Goal: Task Accomplishment & Management: Manage account settings

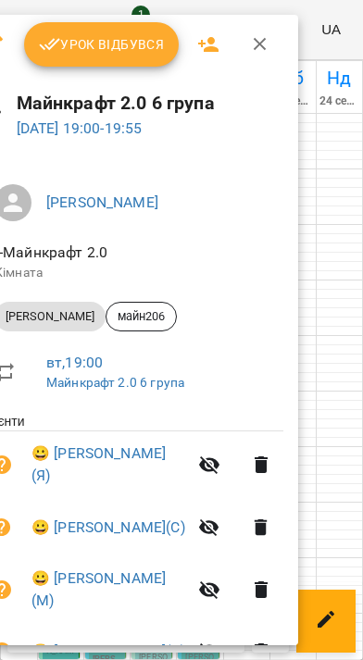
scroll to position [185, 0]
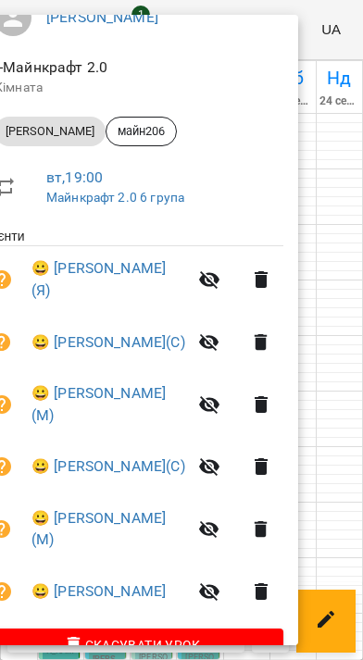
click at [362, 418] on div at bounding box center [181, 330] width 363 height 660
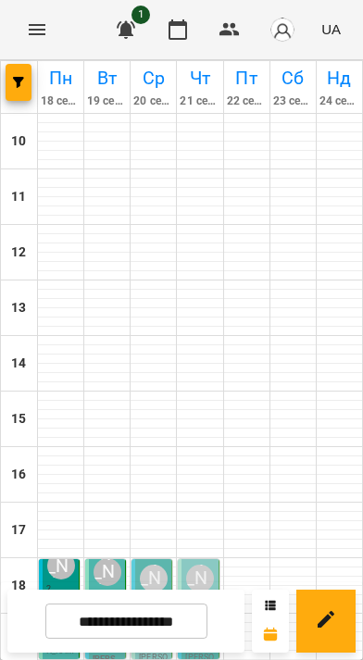
click at [121, 558] on div "19:00 7 [PERSON_NAME]" at bounding box center [107, 598] width 29 height 81
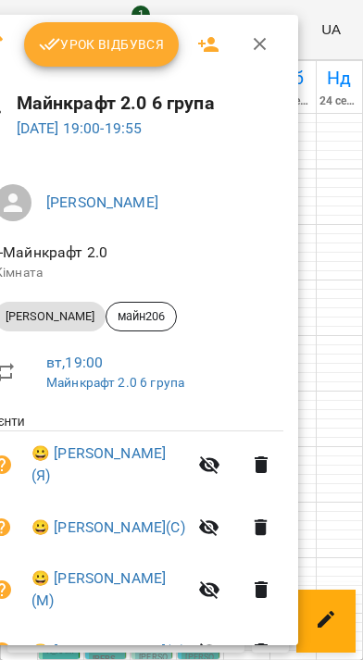
click at [116, 51] on span "Урок відбувся" at bounding box center [102, 44] width 126 height 22
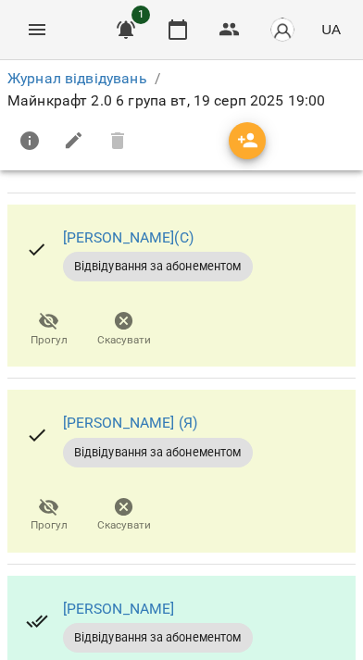
scroll to position [93, 0]
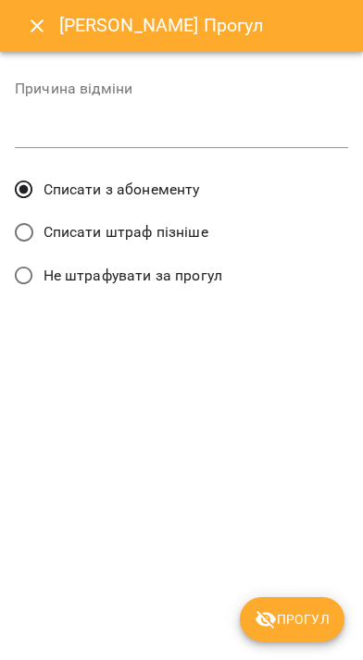
click at [85, 287] on span "Не штрафувати за прогул" at bounding box center [133, 276] width 179 height 22
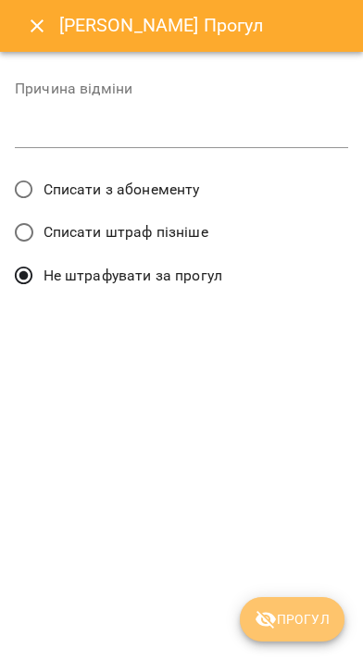
click at [344, 622] on button "Прогул" at bounding box center [292, 619] width 105 height 44
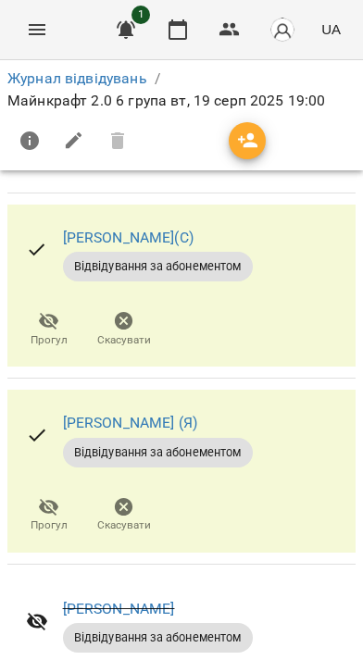
scroll to position [278, 0]
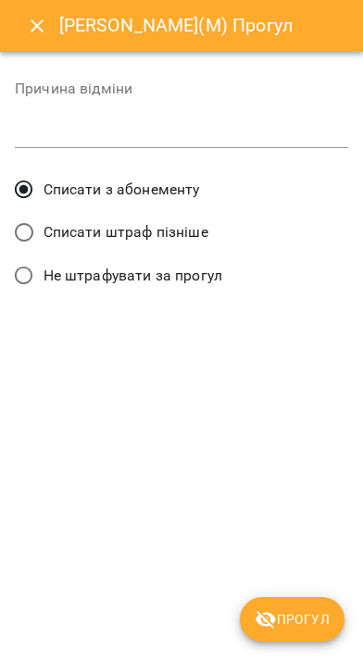
click at [196, 295] on label "Не штрафувати за прогул" at bounding box center [114, 275] width 218 height 39
click at [330, 627] on span "Прогул" at bounding box center [292, 619] width 75 height 22
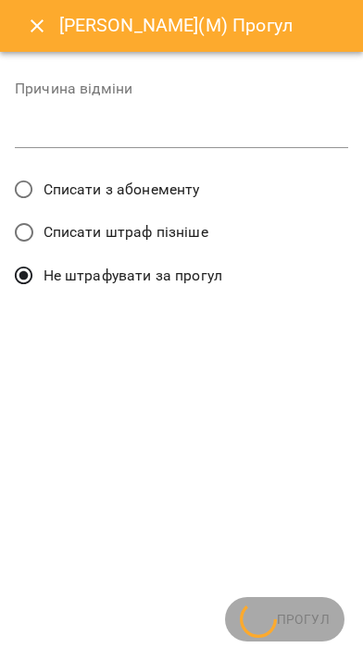
scroll to position [0, 0]
